Goal: Find contact information: Find contact information

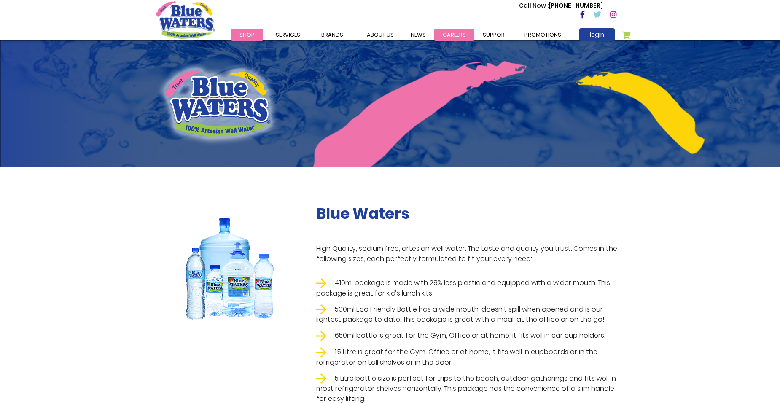
click at [448, 31] on link "careers" at bounding box center [454, 35] width 40 height 12
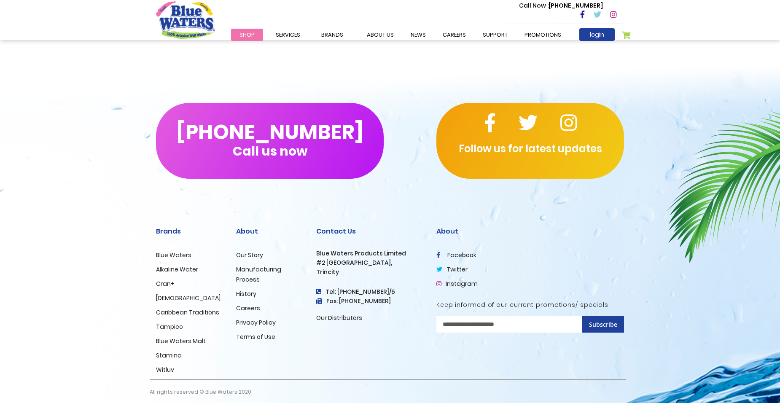
scroll to position [764, 0]
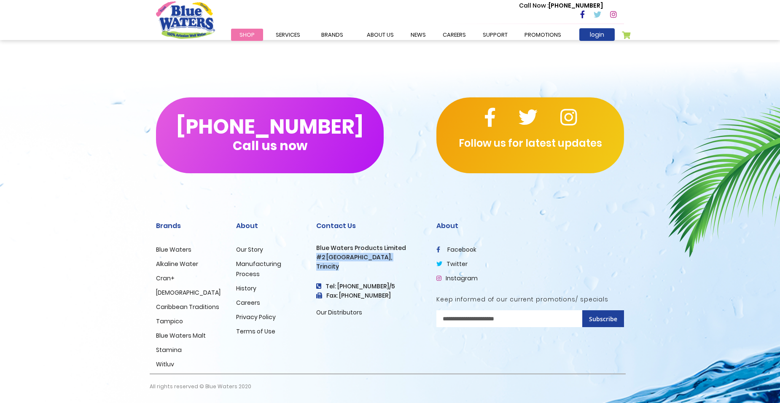
drag, startPoint x: 353, startPoint y: 265, endPoint x: 310, endPoint y: 256, distance: 44.4
click at [310, 256] on div "Contact Us Blue Waters Products Limited [STREET_ADDRESS] Tel: [PHONE_NUMBER]/5 …" at bounding box center [370, 290] width 120 height 167
drag, startPoint x: 310, startPoint y: 256, endPoint x: 324, endPoint y: 257, distance: 14.4
drag, startPoint x: 324, startPoint y: 257, endPoint x: 316, endPoint y: 254, distance: 8.5
click at [316, 254] on h3 "#2 [GEOGRAPHIC_DATA]," at bounding box center [369, 257] width 107 height 7
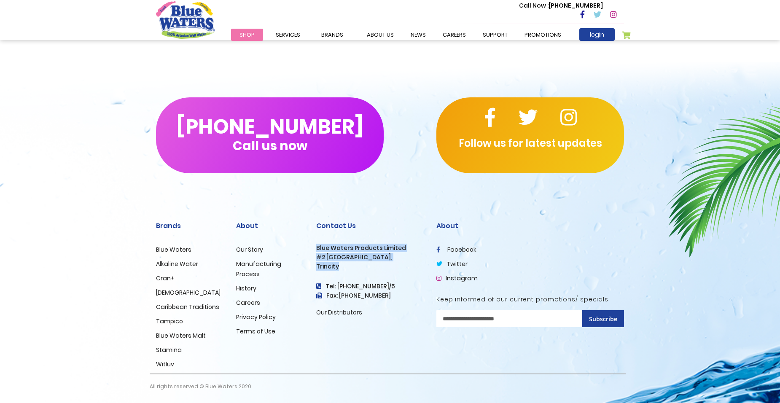
drag, startPoint x: 342, startPoint y: 266, endPoint x: 317, endPoint y: 248, distance: 30.8
click at [317, 248] on div "Contact Us Blue Waters Products Limited [STREET_ADDRESS] Tel: [PHONE_NUMBER]/5 …" at bounding box center [369, 270] width 107 height 96
drag, startPoint x: 317, startPoint y: 248, endPoint x: 330, endPoint y: 249, distance: 13.5
copy div "Blue Waters Products Limited [STREET_ADDRESS]"
click at [91, 233] on div "(868) 640-8824 Call us now Follow us for latest updates Brands Blue Waters Alka…" at bounding box center [390, 233] width 780 height 339
